Goal: Obtain resource: Download file/media

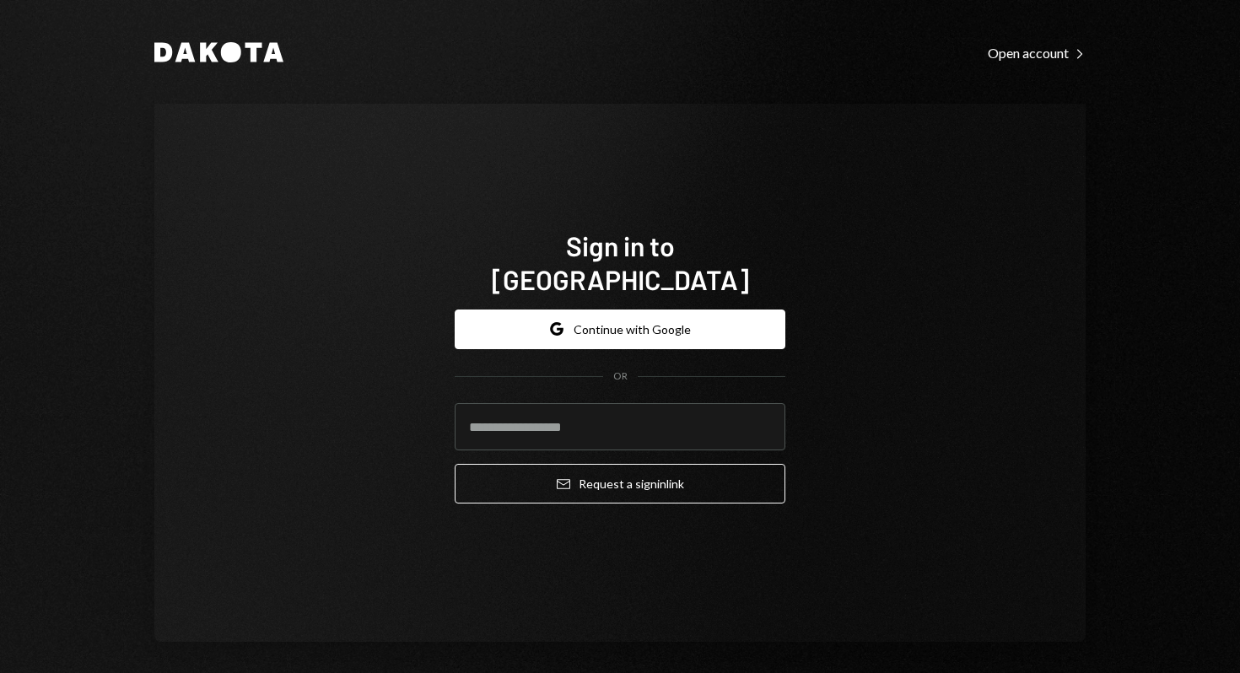
type input "**********"
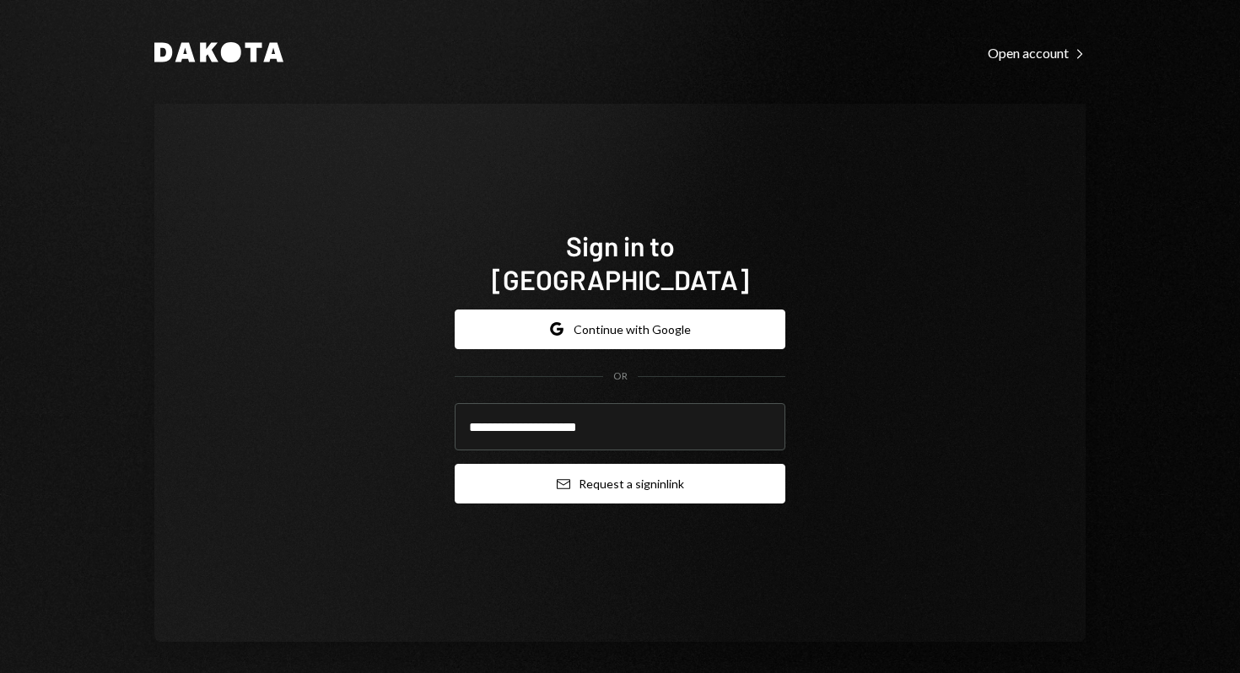
click at [656, 476] on button "Email Request a sign in link" at bounding box center [619, 484] width 331 height 40
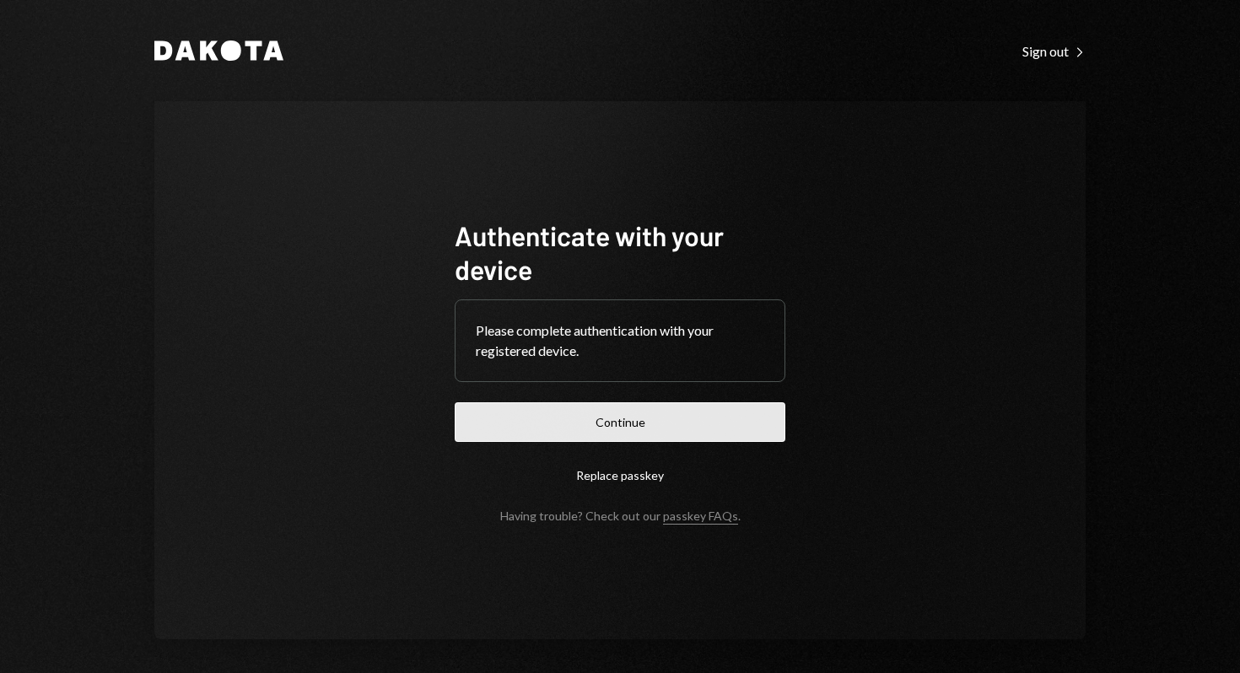
click at [594, 433] on button "Continue" at bounding box center [619, 422] width 331 height 40
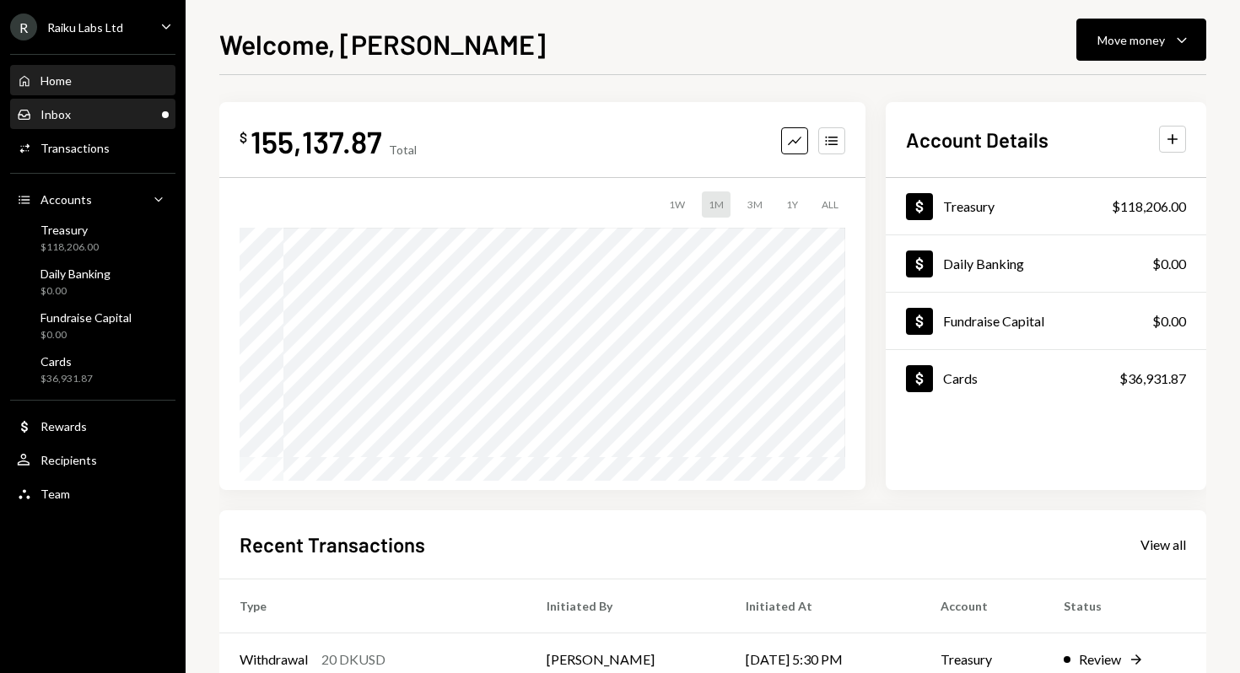
click at [91, 115] on div "Inbox Inbox" at bounding box center [93, 114] width 152 height 15
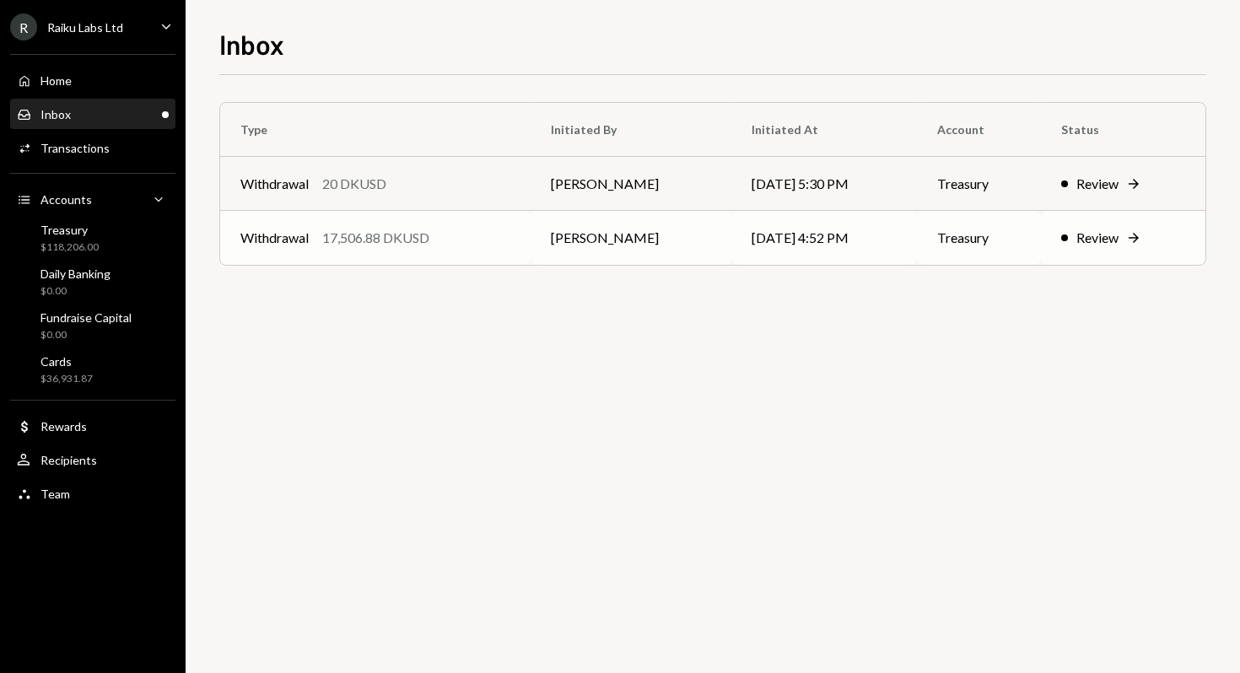
click at [731, 246] on td "[DATE] 4:52 PM" at bounding box center [824, 238] width 186 height 54
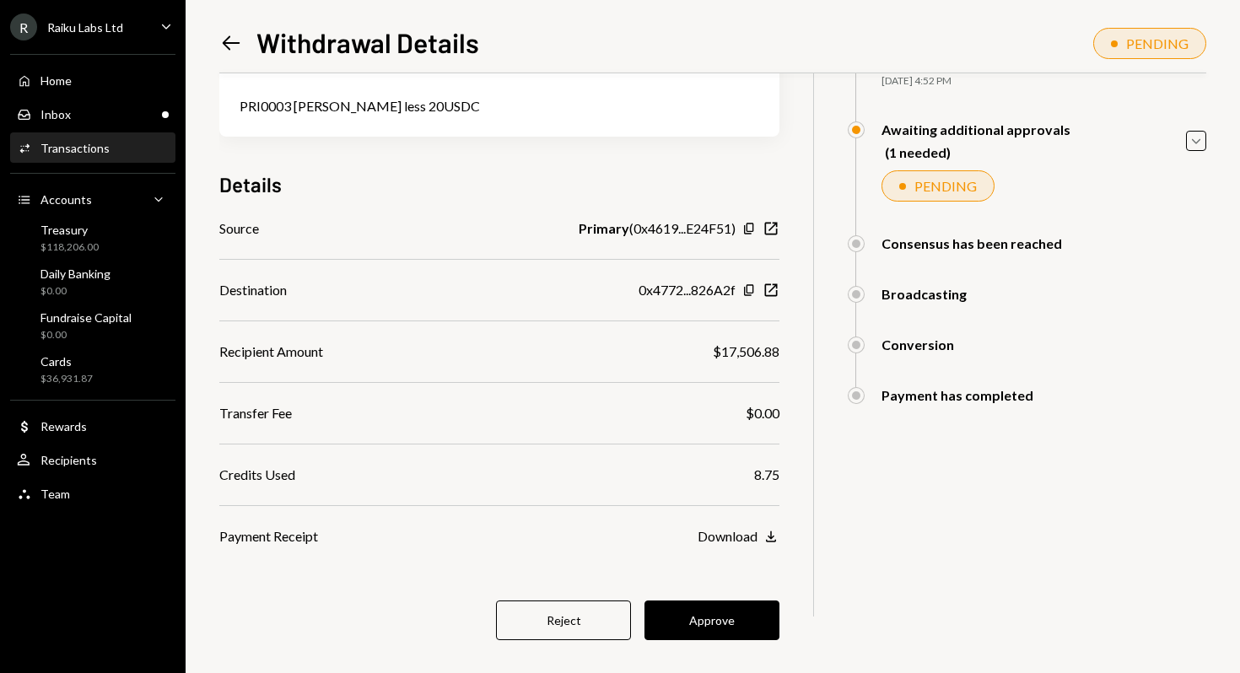
scroll to position [151, 0]
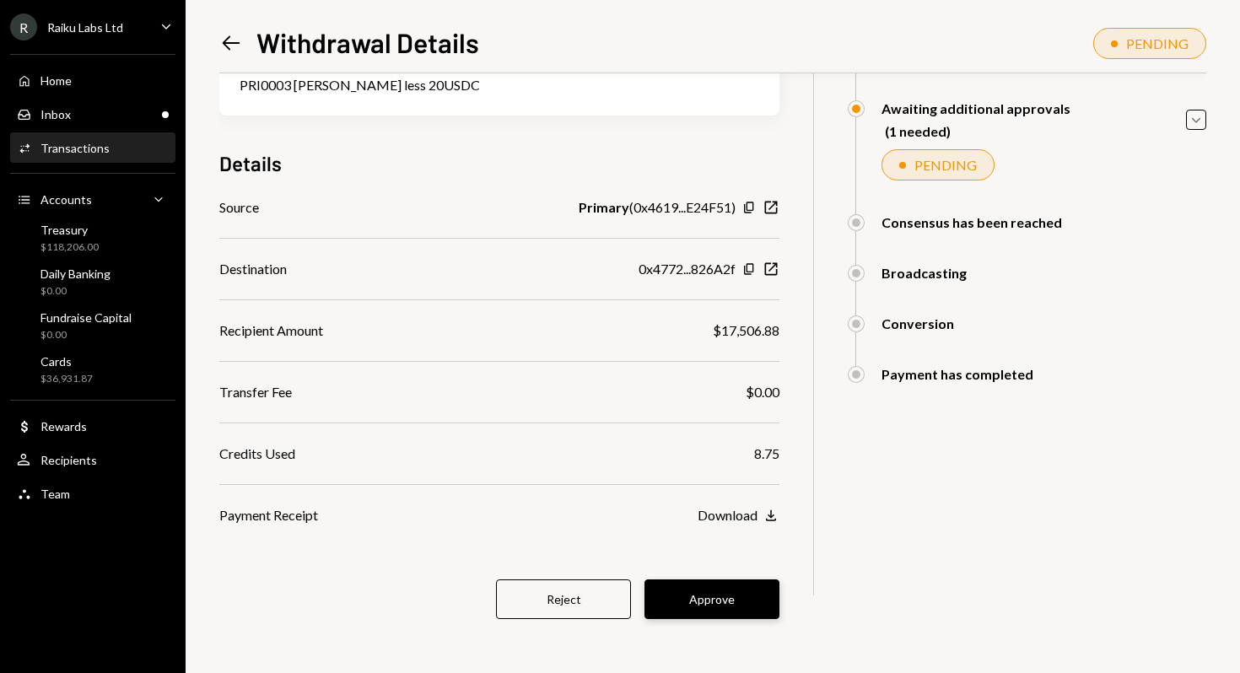
click at [716, 597] on button "Approve" at bounding box center [711, 599] width 135 height 40
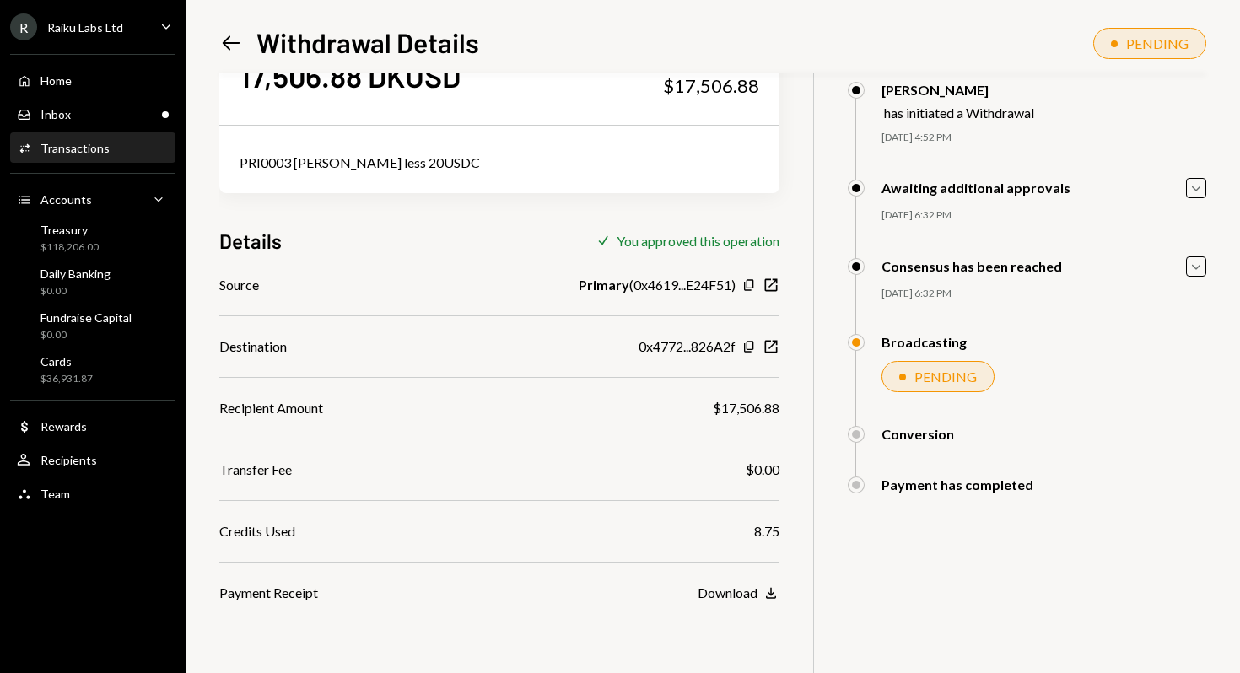
scroll to position [0, 0]
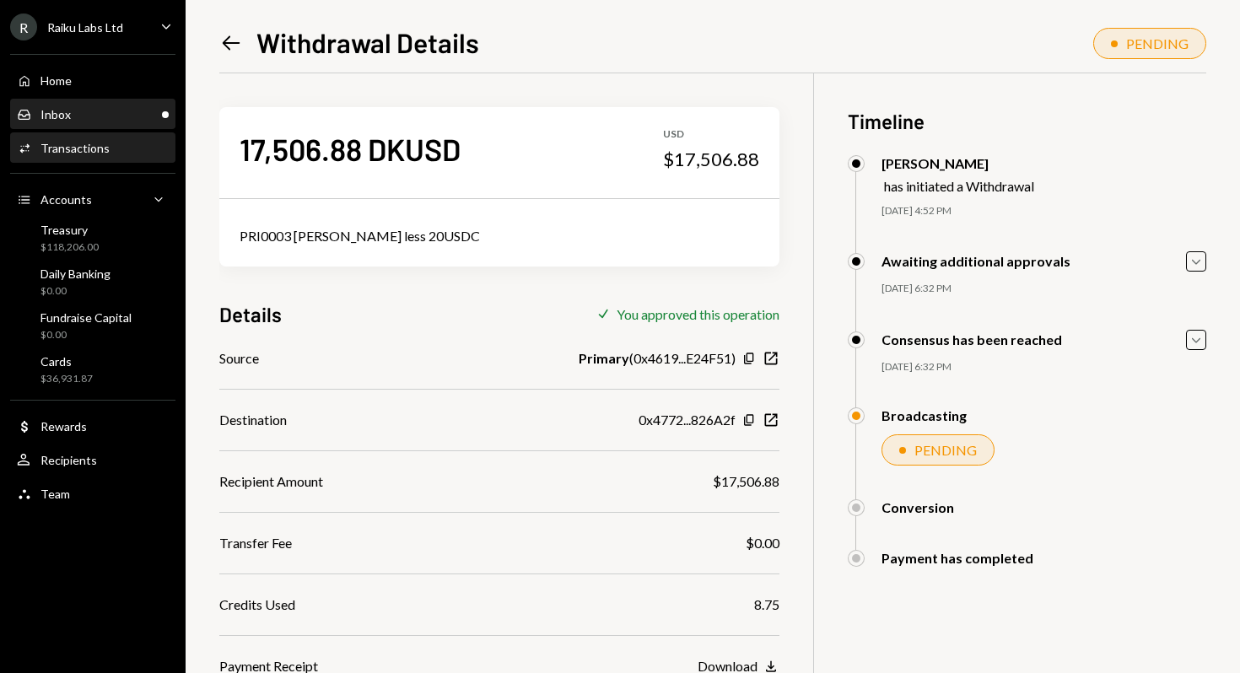
click at [70, 110] on div "Inbox Inbox" at bounding box center [93, 114] width 152 height 15
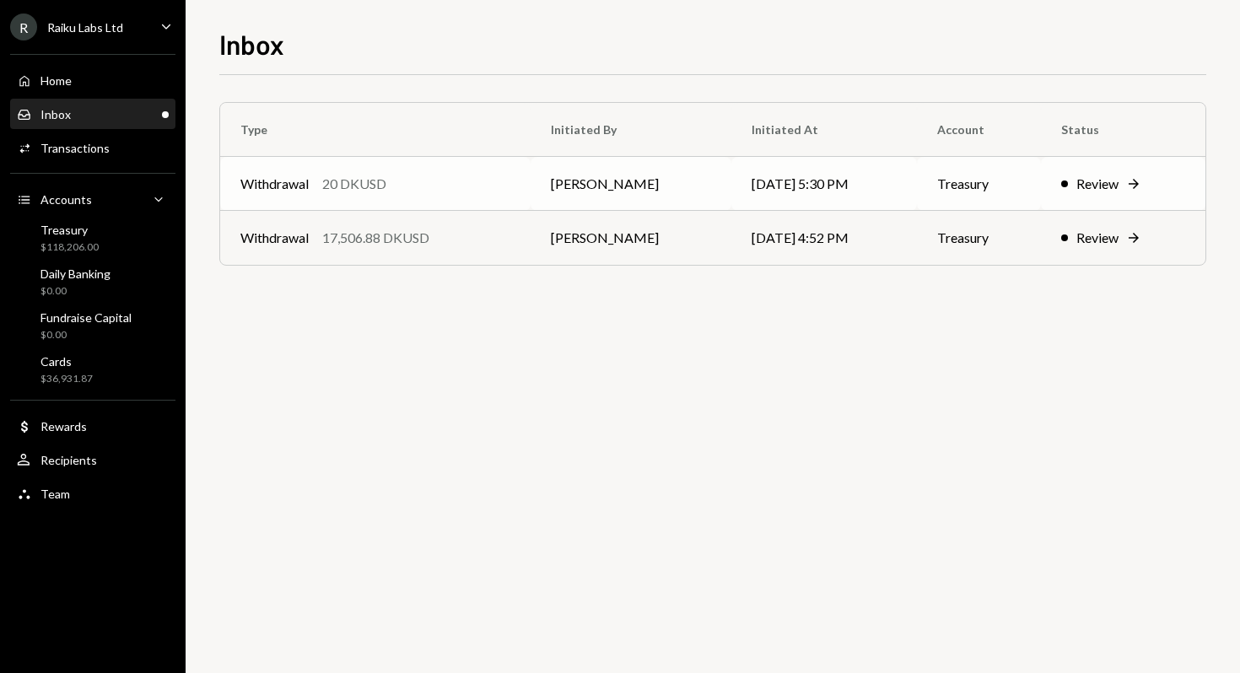
click at [508, 178] on div "Withdrawal 20 DKUSD" at bounding box center [375, 184] width 270 height 20
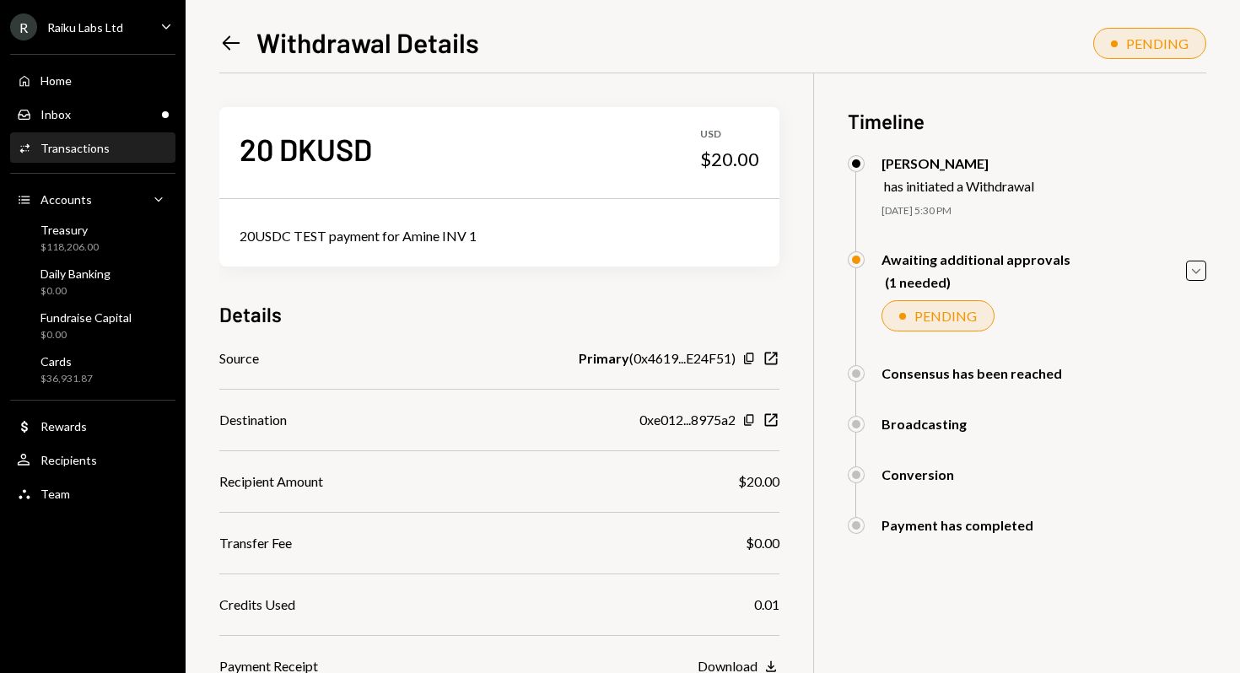
click at [659, 362] on div "Primary ( 0x4619...E24F51 )" at bounding box center [656, 358] width 157 height 20
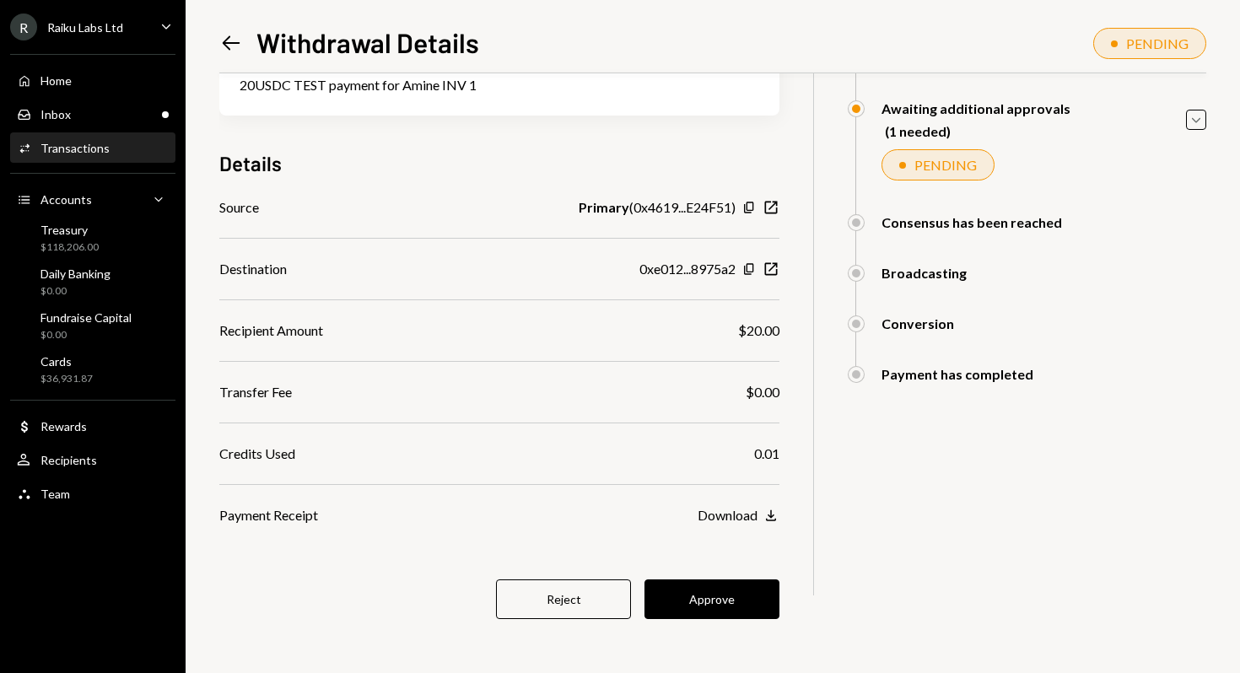
scroll to position [108, 0]
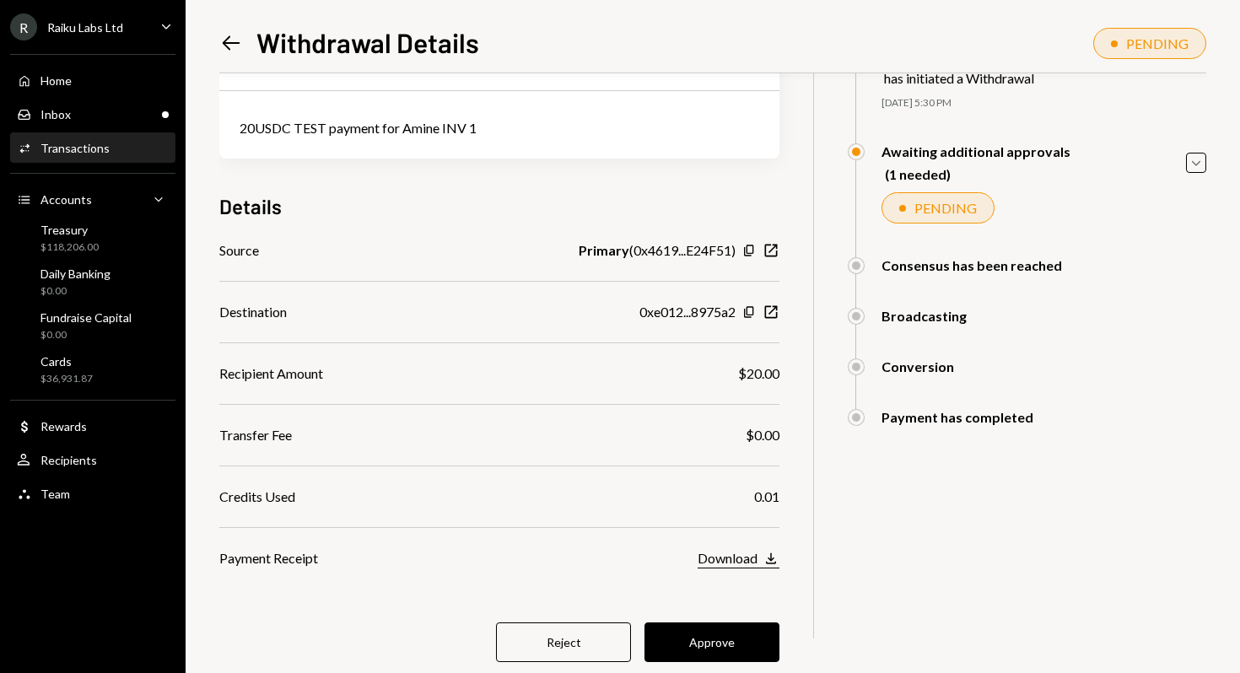
click at [748, 567] on button "Download Download" at bounding box center [738, 559] width 82 height 19
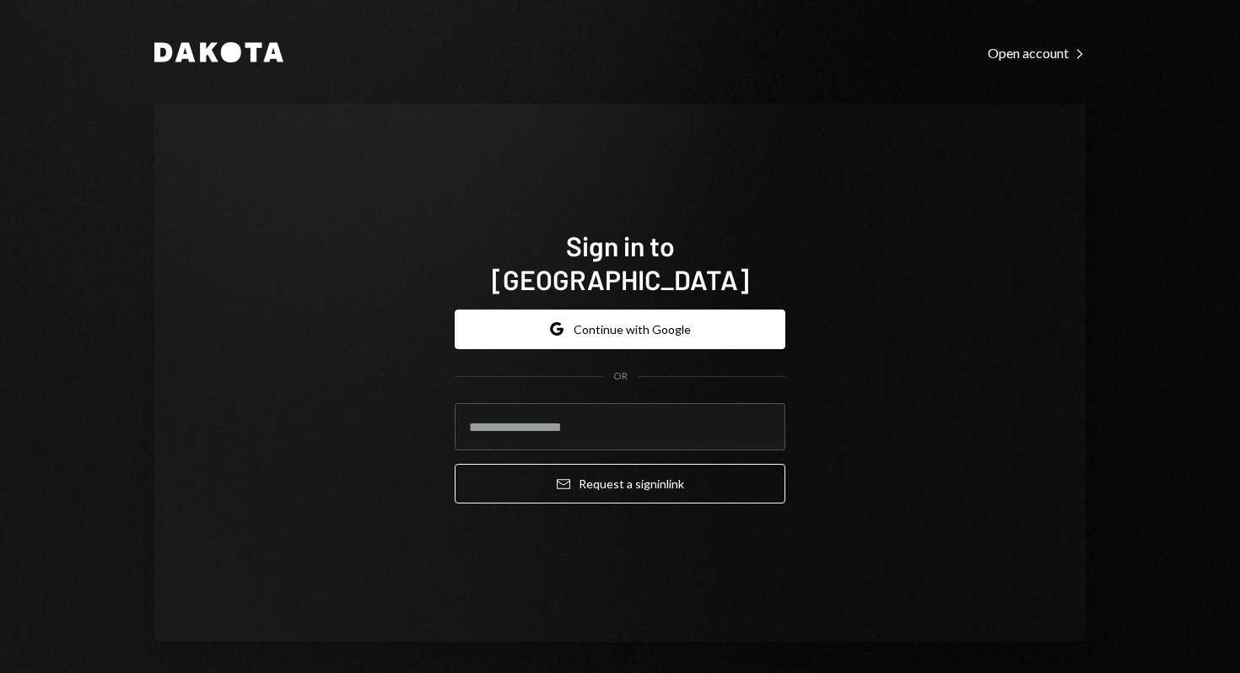
type input "**********"
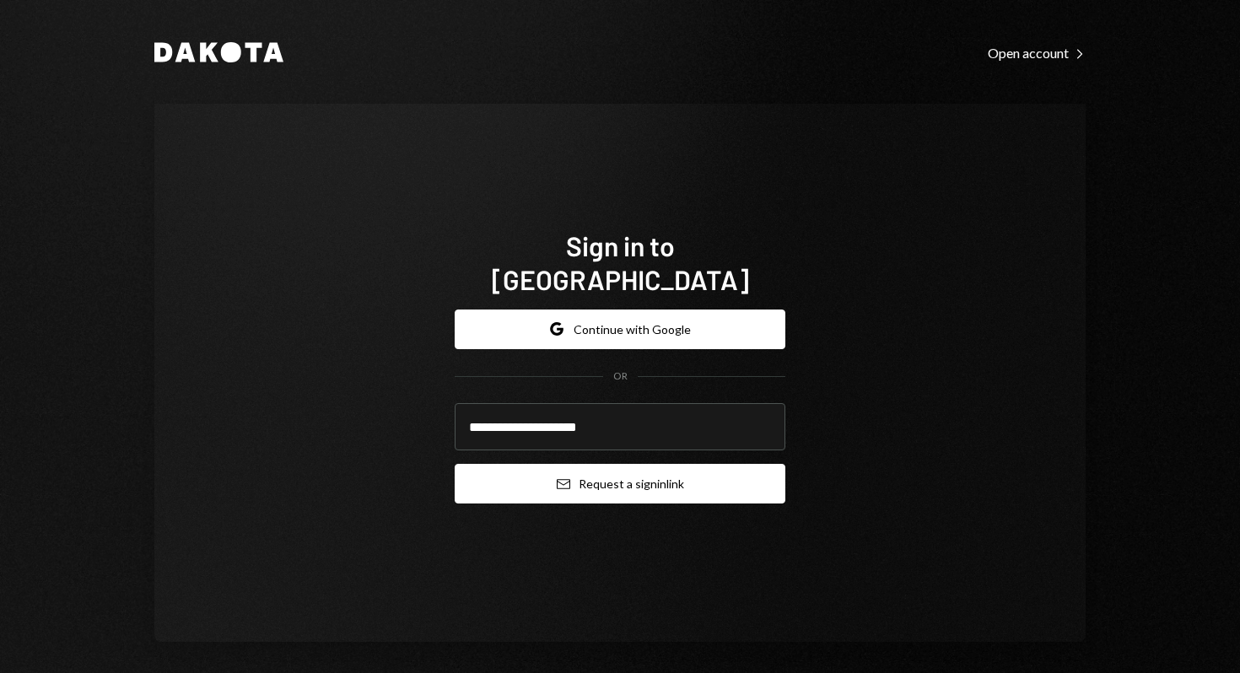
click at [647, 464] on button "Email Request a sign in link" at bounding box center [619, 484] width 331 height 40
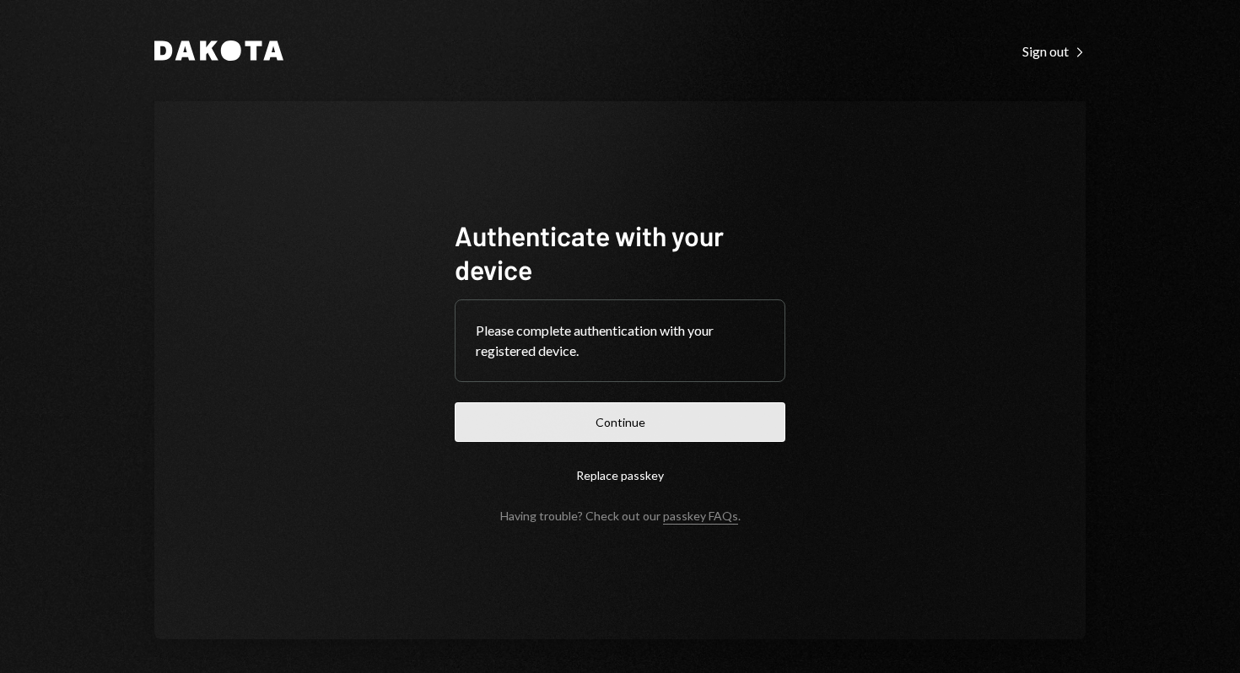
click at [645, 431] on button "Continue" at bounding box center [619, 422] width 331 height 40
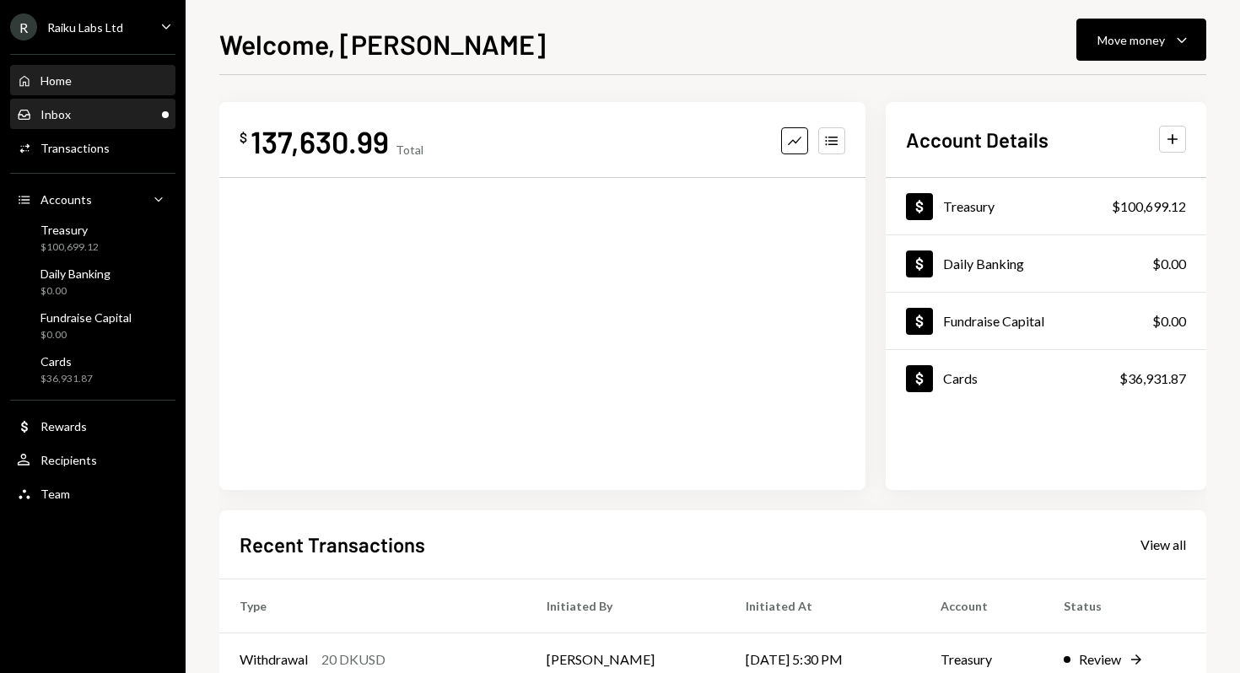
click at [72, 113] on div "Inbox Inbox" at bounding box center [93, 114] width 152 height 15
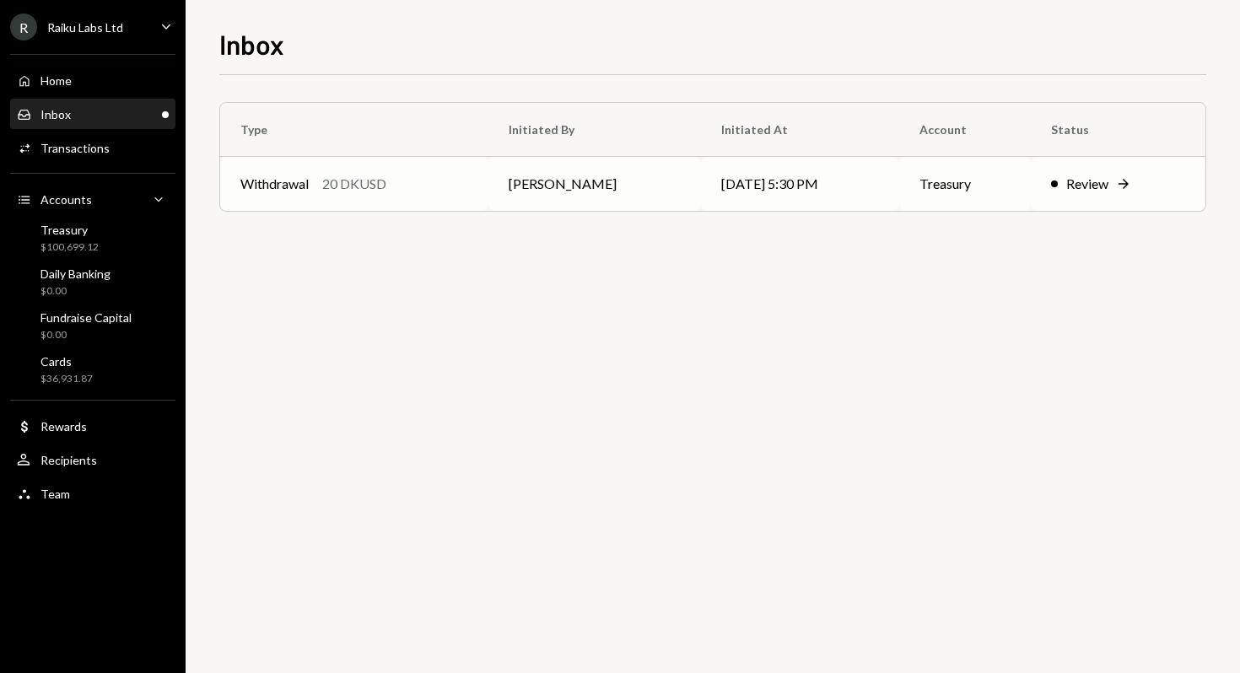
click at [497, 189] on td "[PERSON_NAME]" at bounding box center [594, 184] width 213 height 54
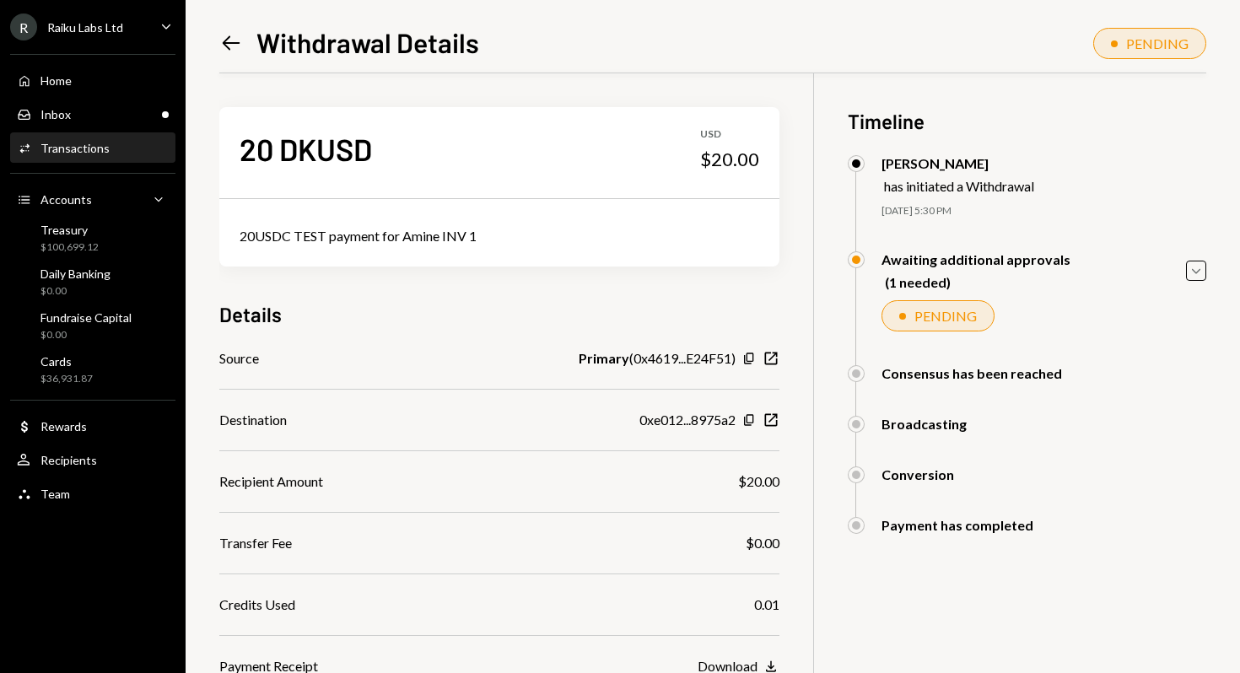
scroll to position [151, 0]
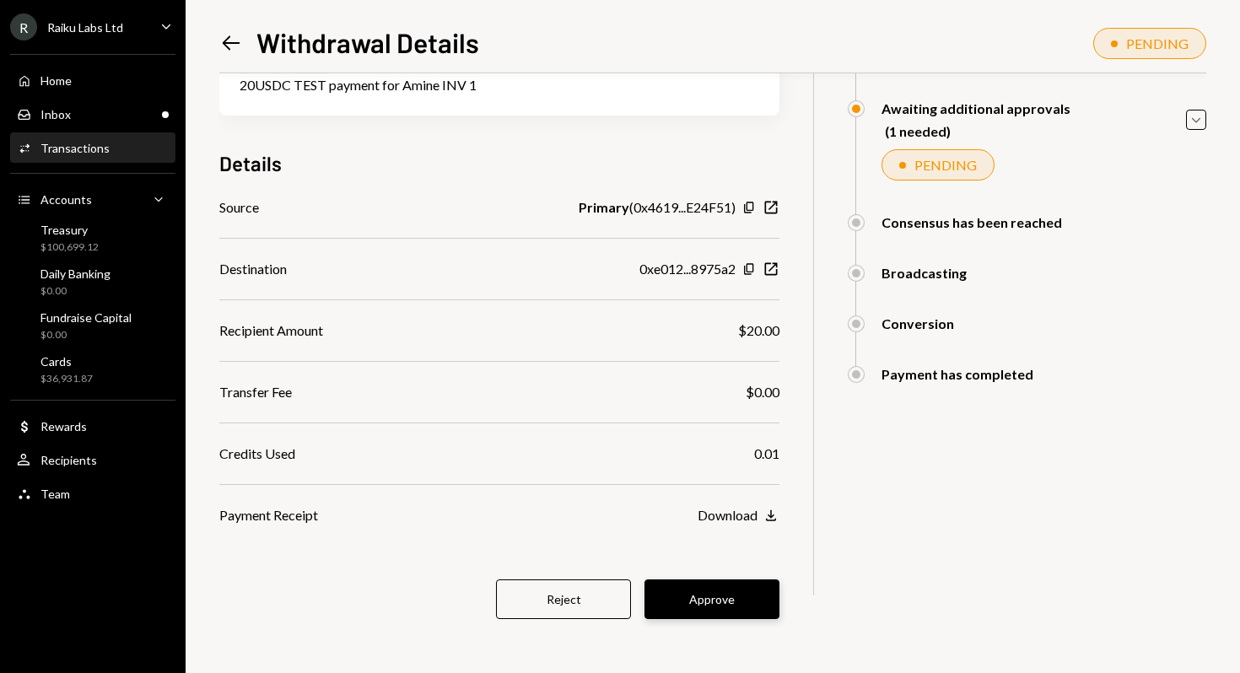
click at [736, 605] on button "Approve" at bounding box center [711, 599] width 135 height 40
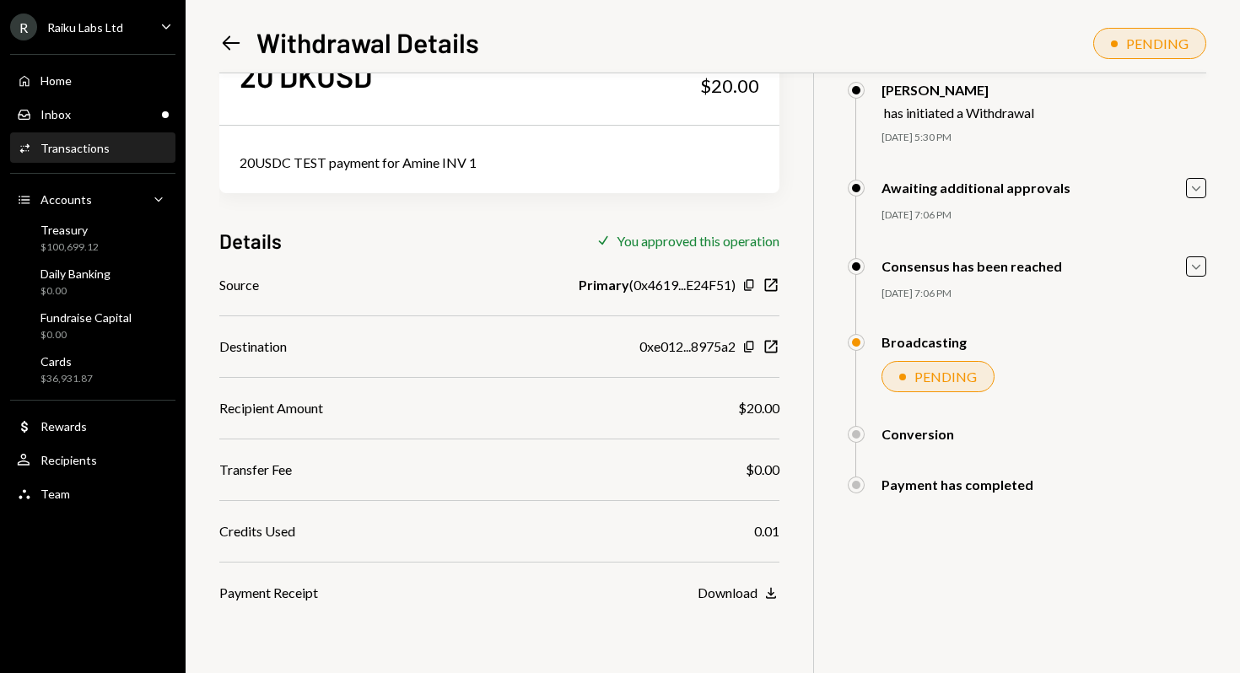
scroll to position [73, 0]
click at [744, 594] on div "Download" at bounding box center [727, 592] width 60 height 16
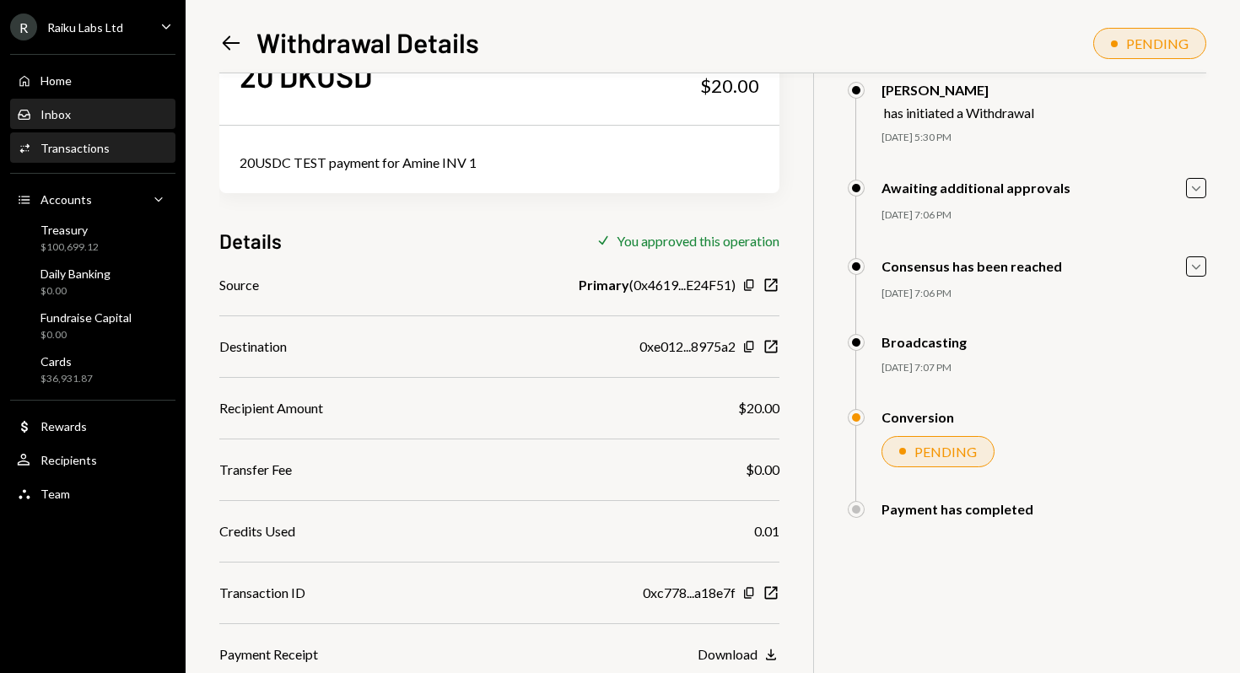
click at [82, 115] on div "Inbox Inbox" at bounding box center [93, 114] width 152 height 15
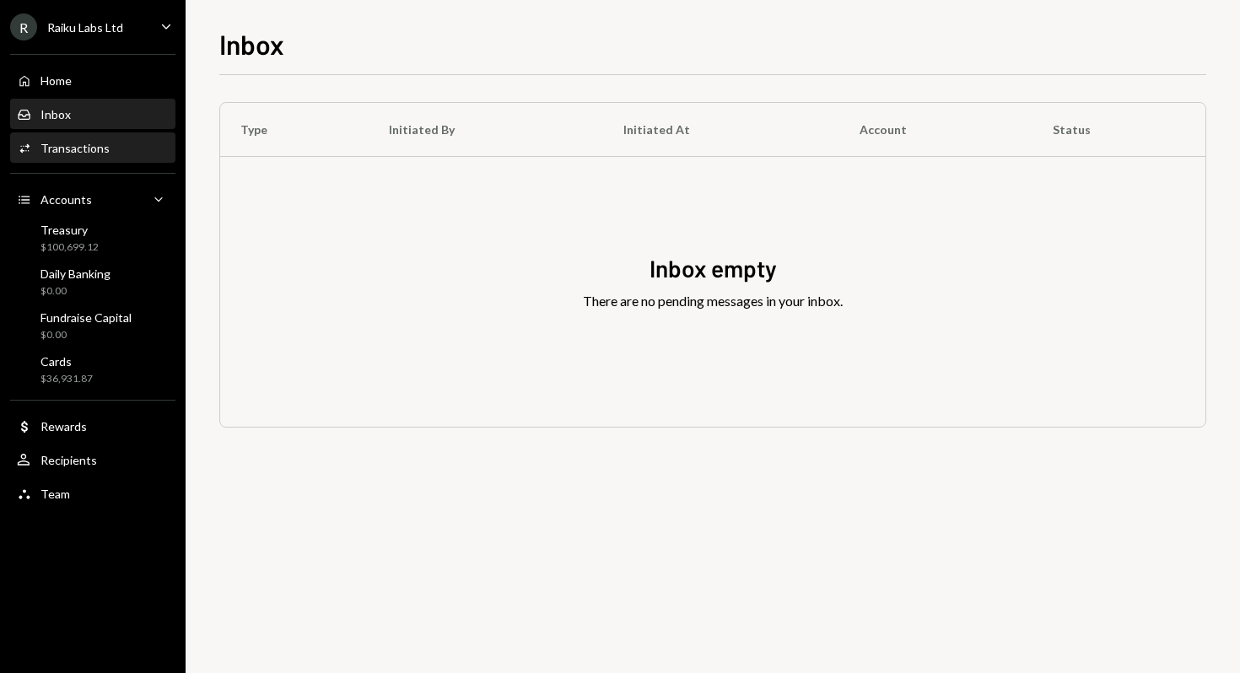
click at [81, 145] on div "Transactions" at bounding box center [74, 148] width 69 height 14
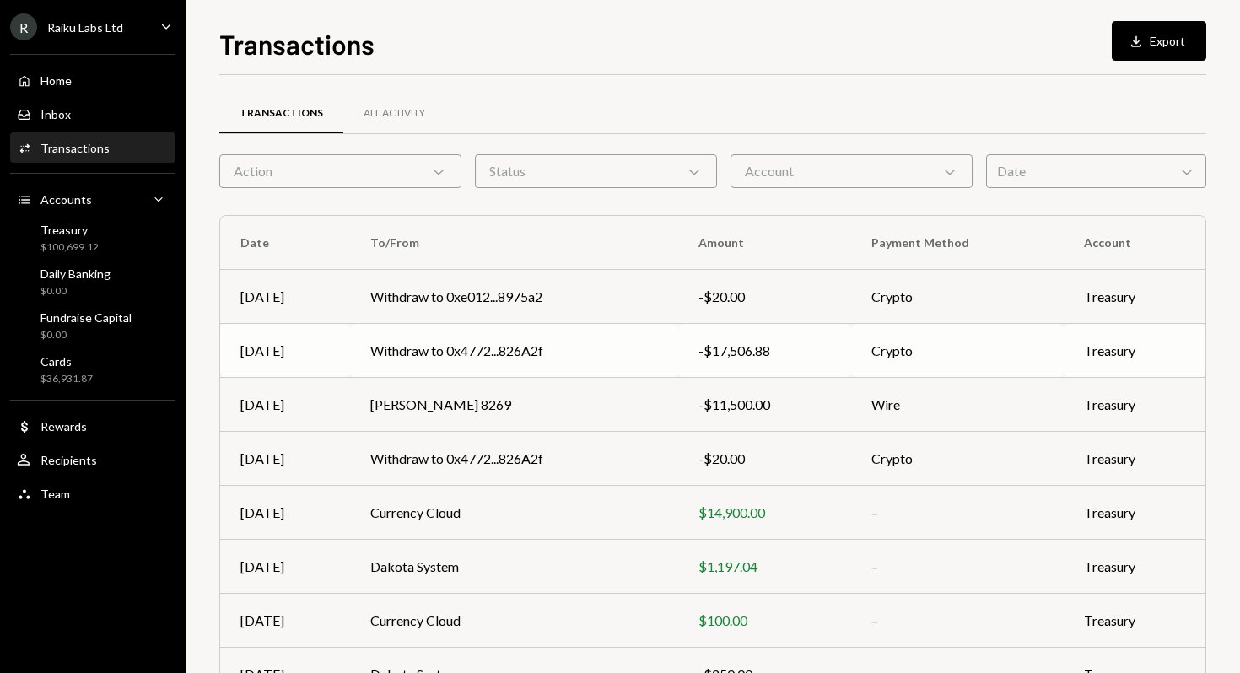
click at [732, 346] on div "-$17,506.88" at bounding box center [764, 351] width 132 height 20
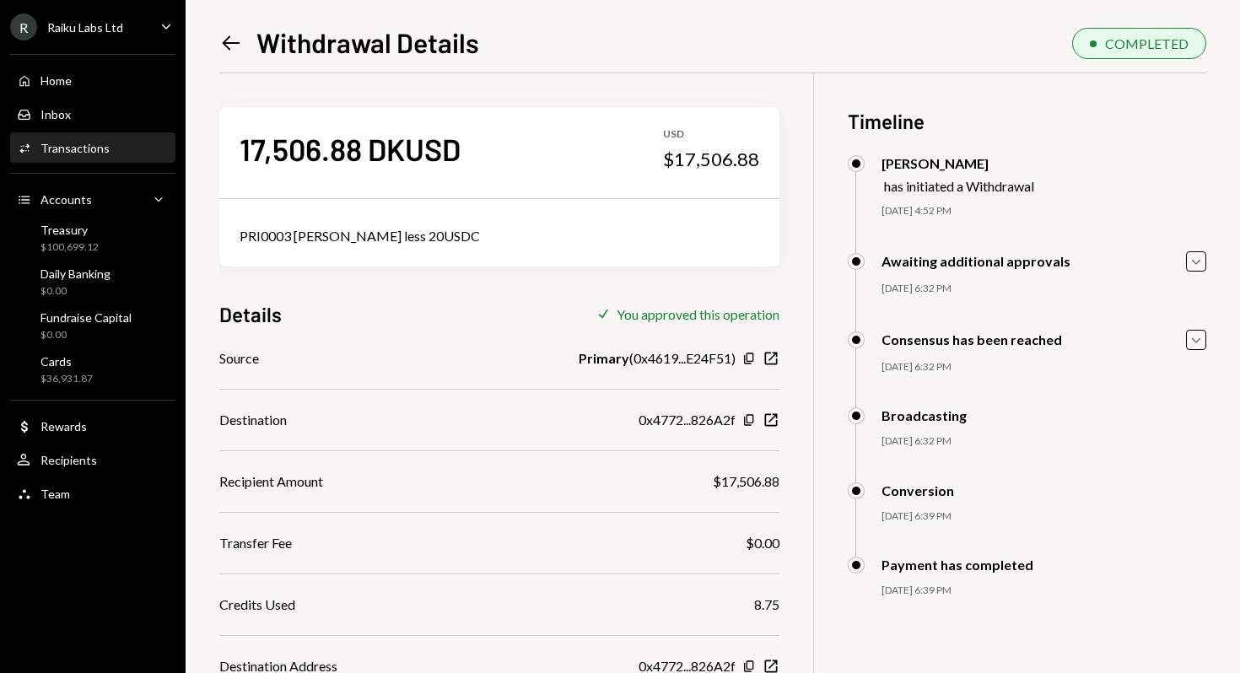
scroll to position [188, 0]
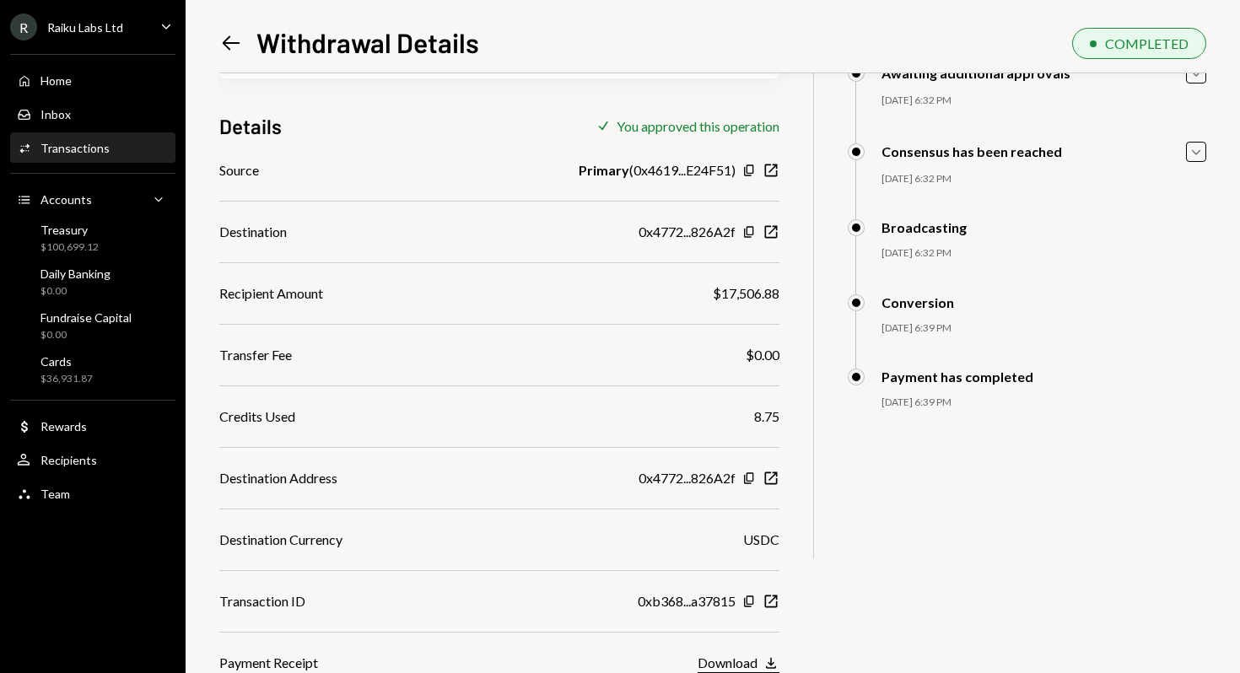
click at [739, 666] on div "Download" at bounding box center [727, 662] width 60 height 16
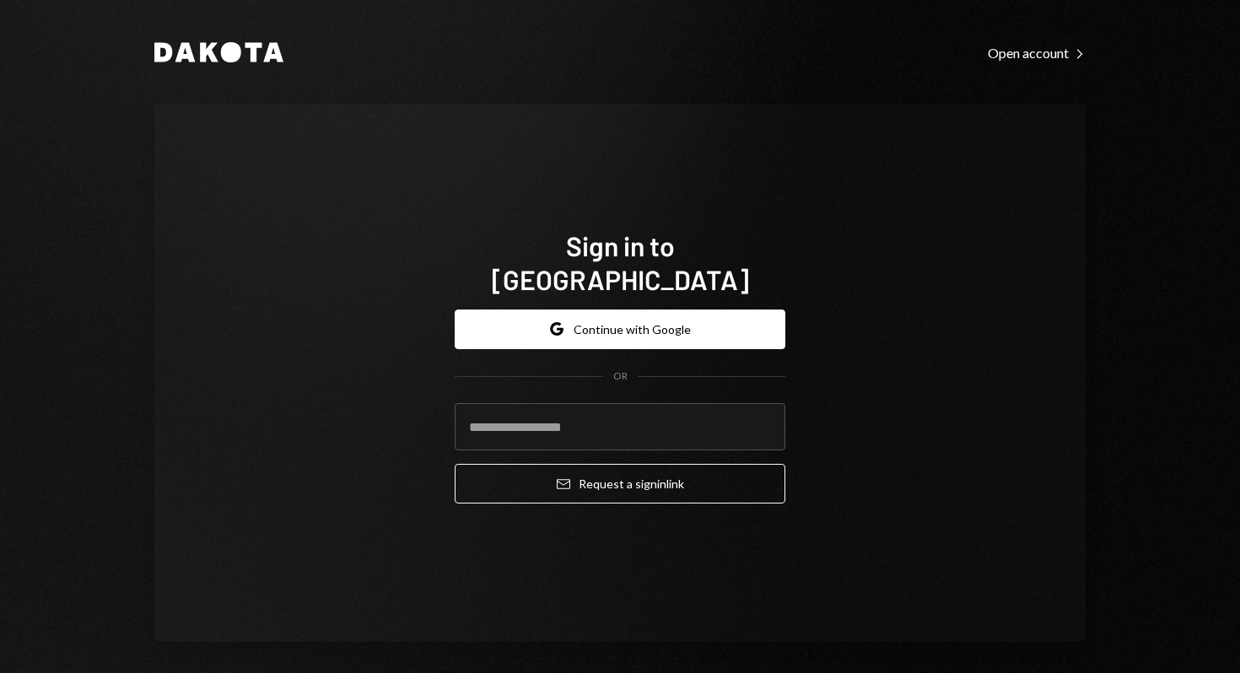
type input "**********"
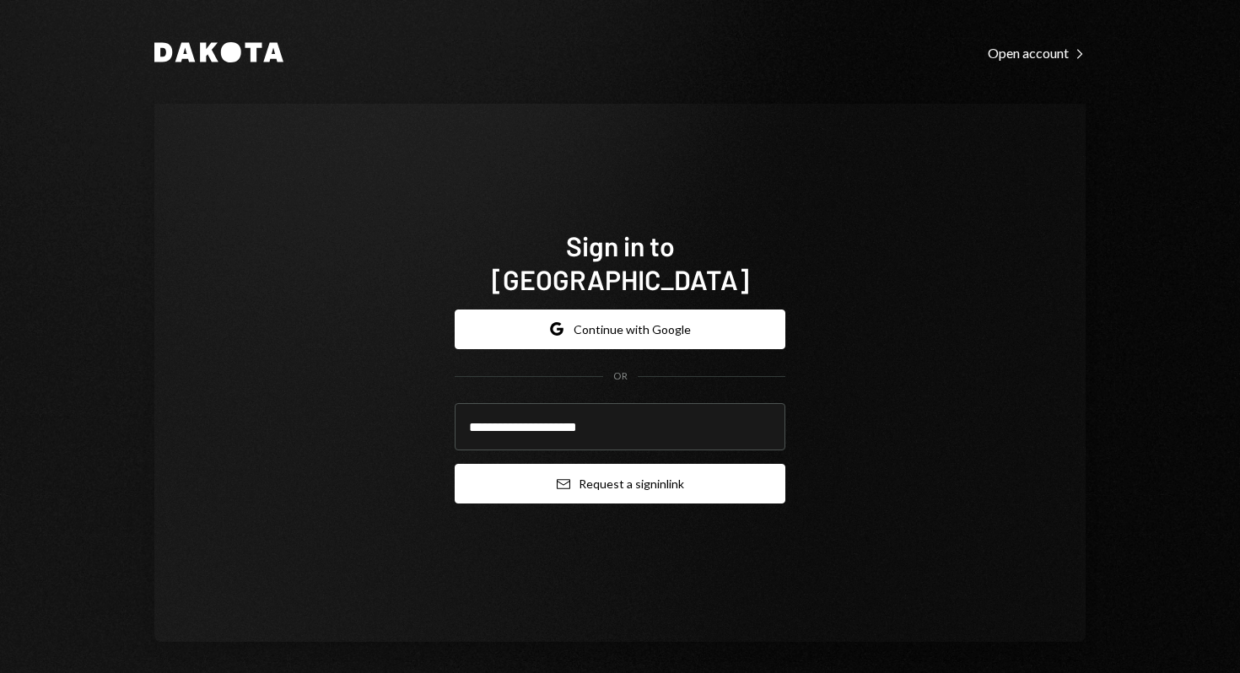
click at [639, 478] on button "Email Request a sign in link" at bounding box center [619, 484] width 331 height 40
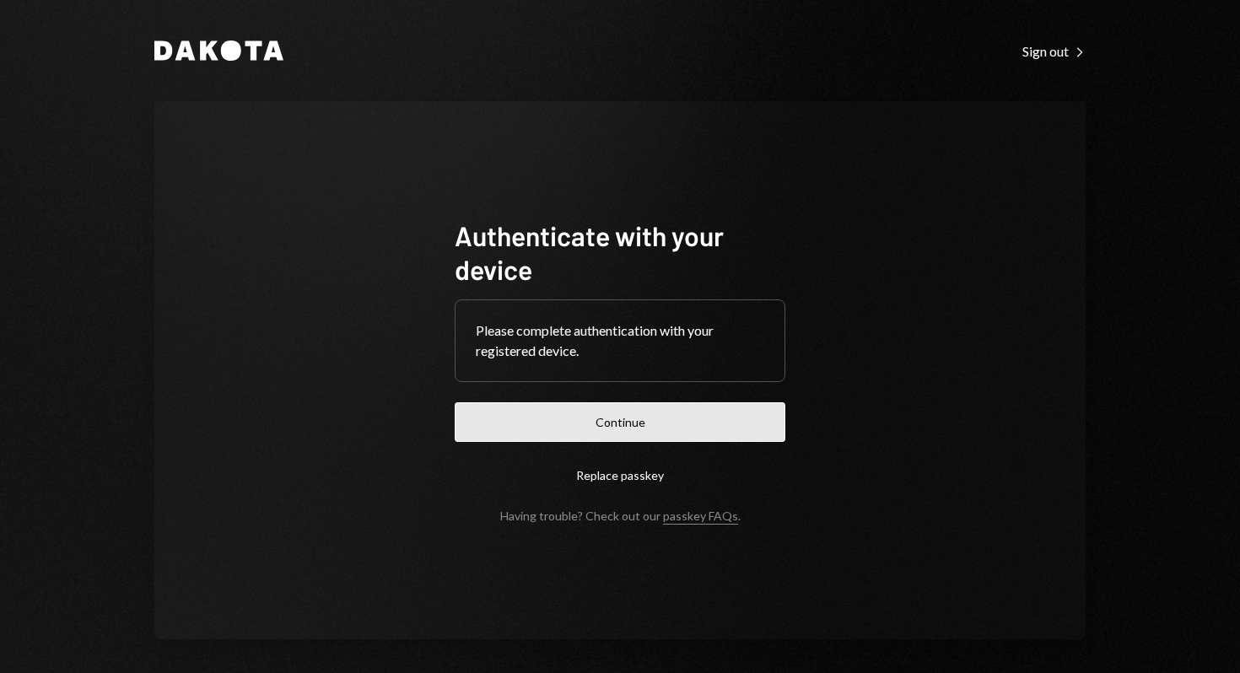
click at [690, 439] on button "Continue" at bounding box center [619, 422] width 331 height 40
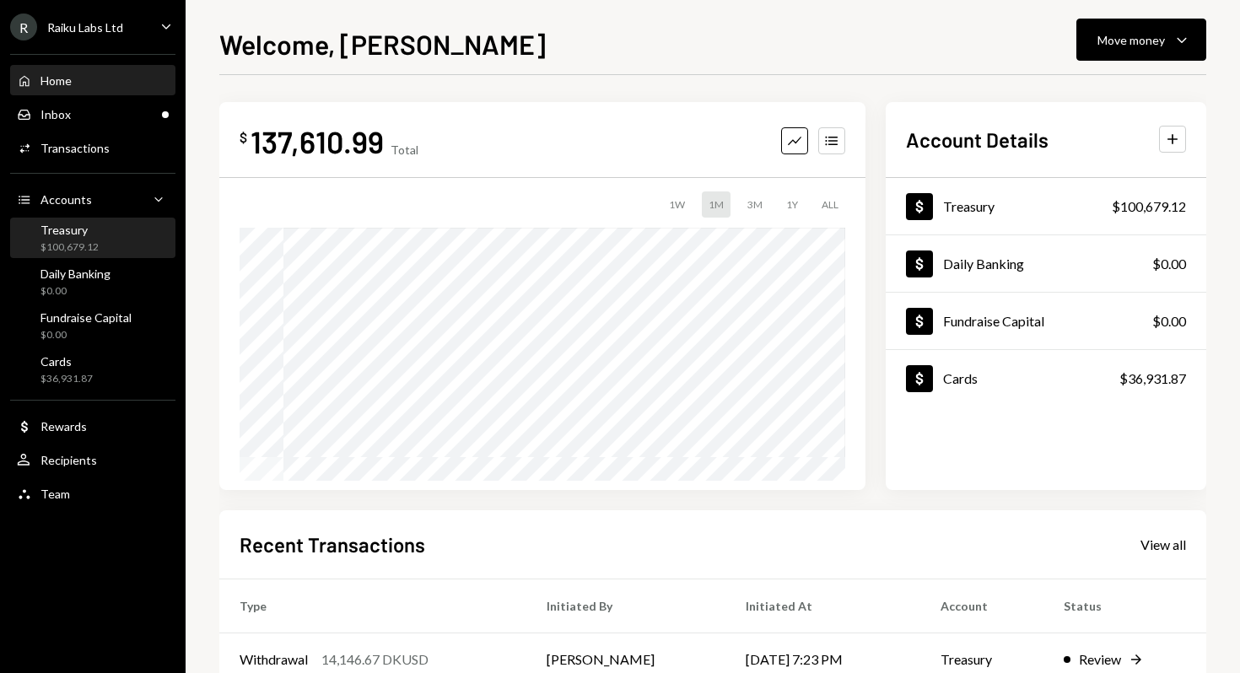
click at [75, 239] on div "Treasury $100,679.12" at bounding box center [69, 239] width 58 height 32
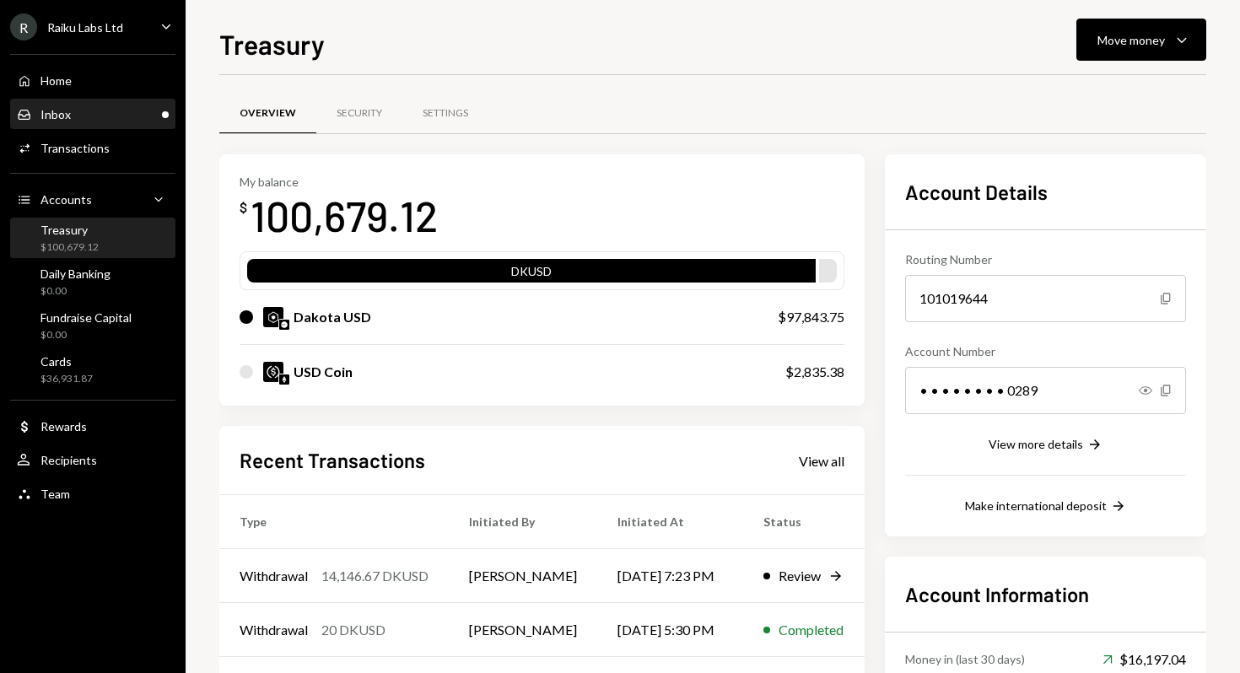
click at [85, 116] on div "Inbox Inbox" at bounding box center [93, 114] width 152 height 15
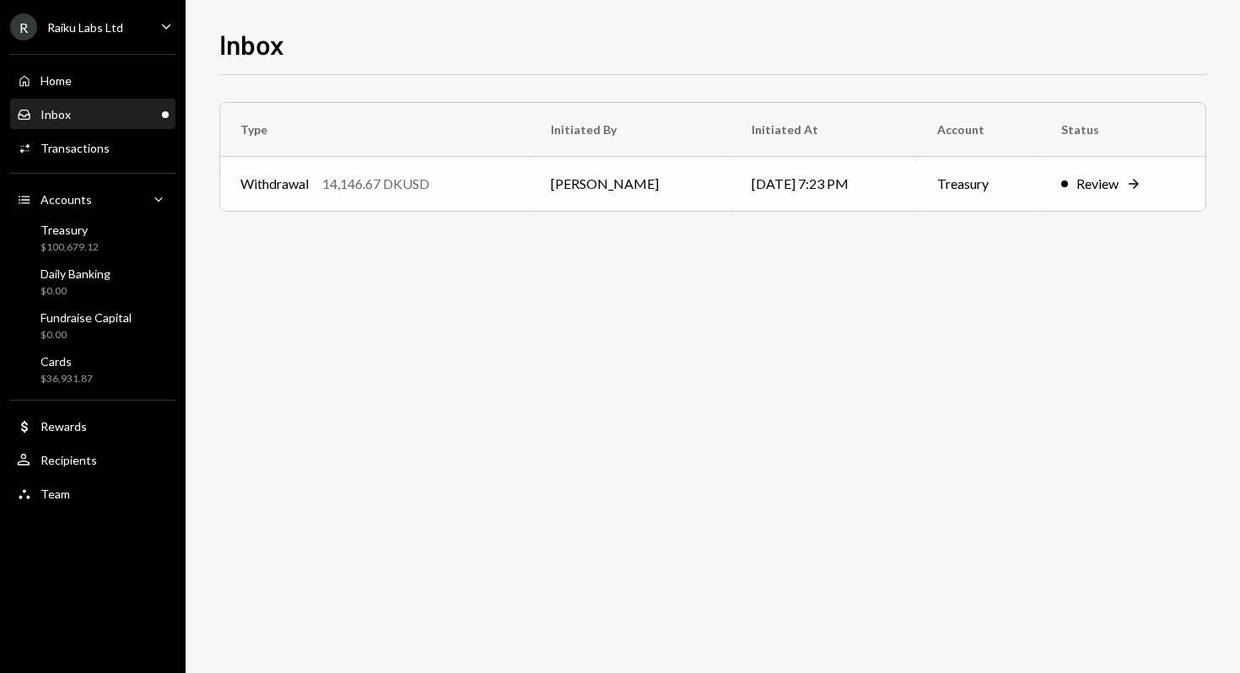
click at [454, 184] on div "Withdrawal 14,146.67 DKUSD" at bounding box center [375, 184] width 270 height 20
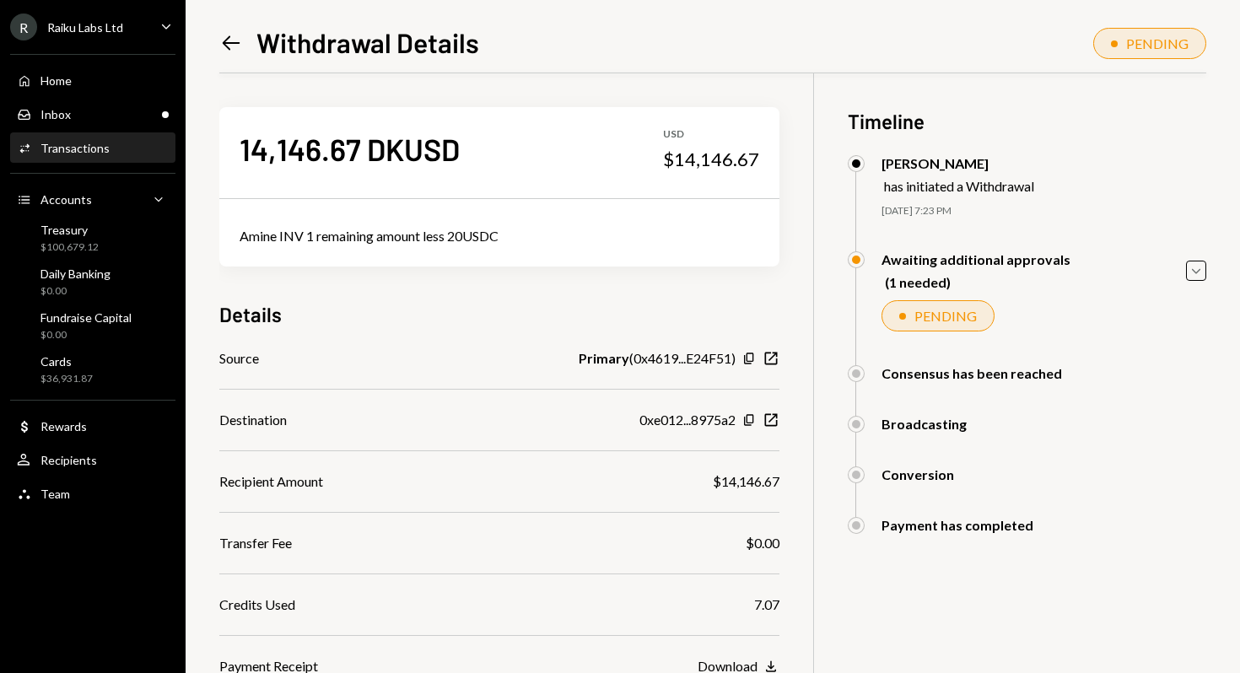
scroll to position [151, 0]
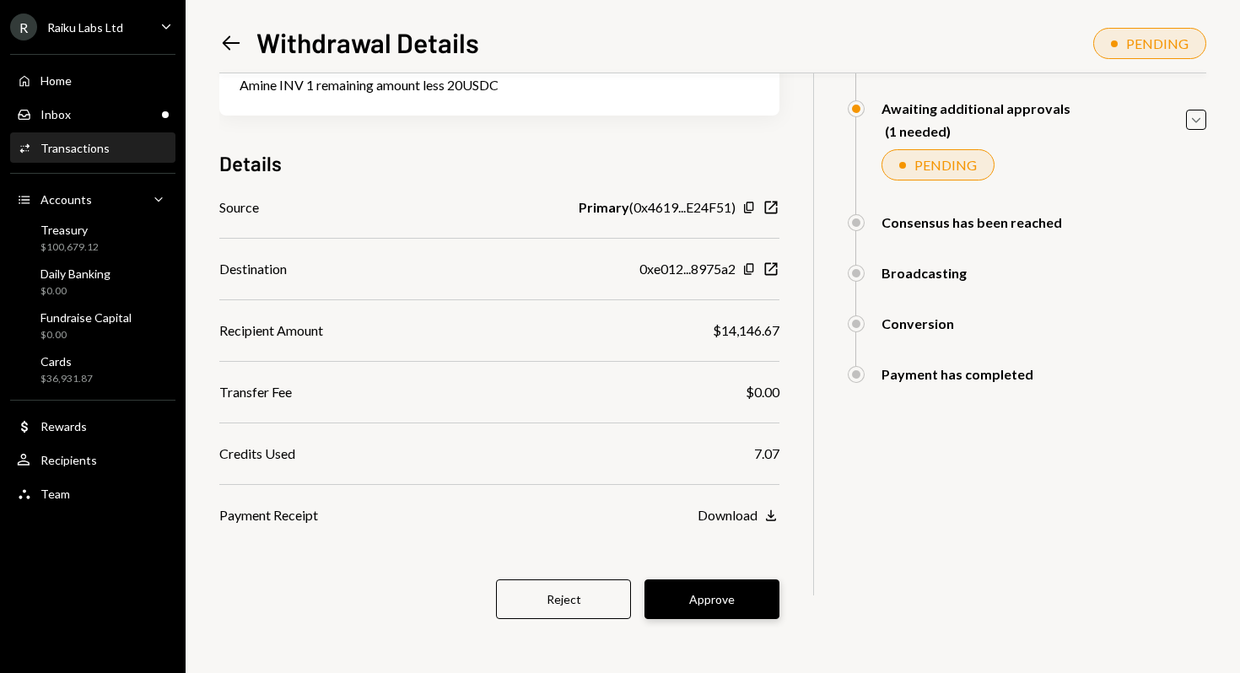
click at [731, 609] on button "Approve" at bounding box center [711, 599] width 135 height 40
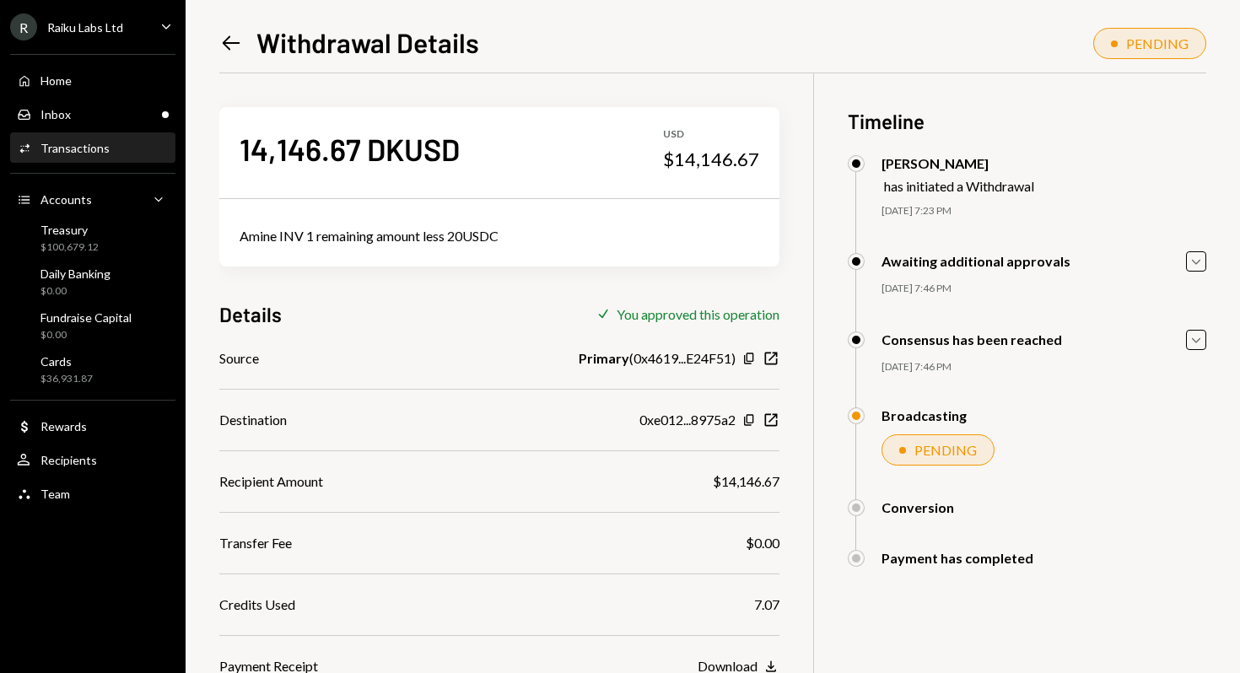
scroll to position [73, 0]
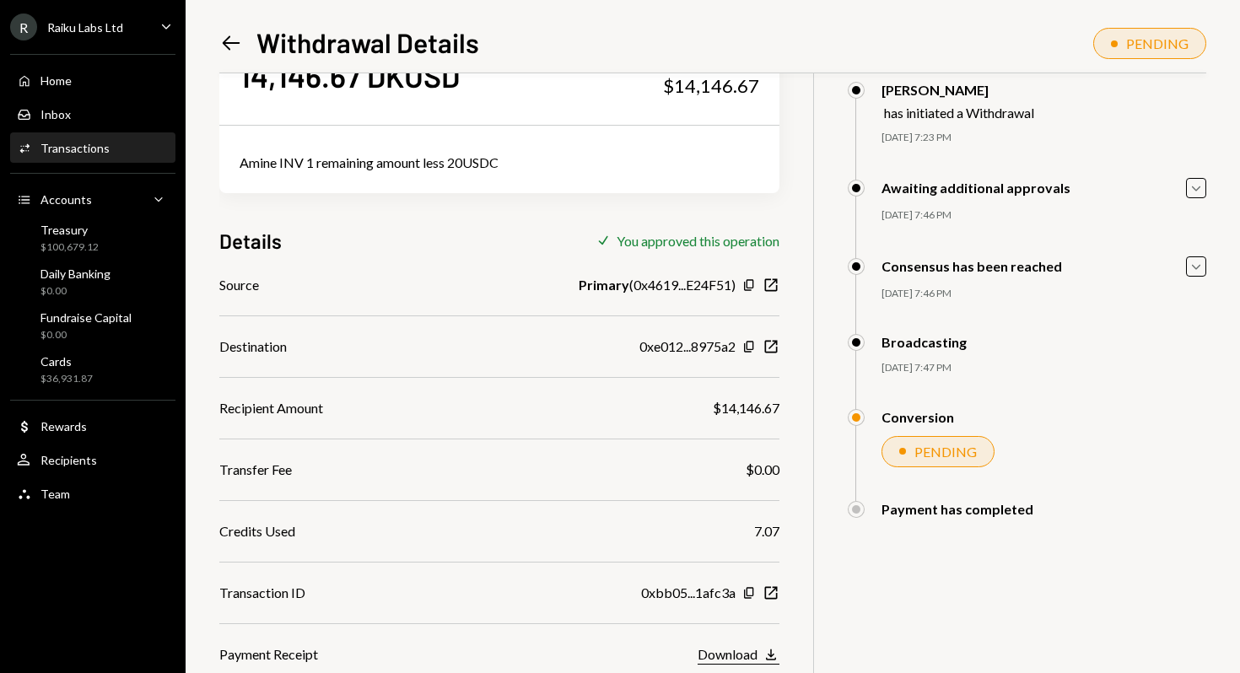
click at [714, 658] on div "Download" at bounding box center [727, 654] width 60 height 16
